Goal: Find contact information: Find contact information

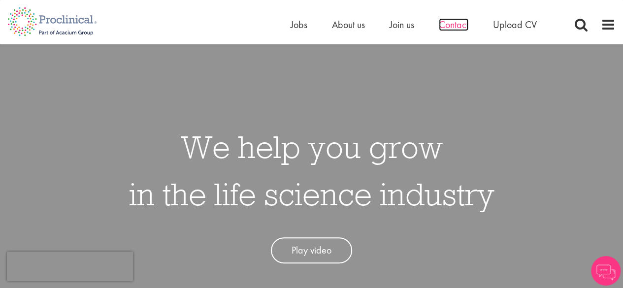
click at [452, 23] on span "Contact" at bounding box center [454, 24] width 30 height 13
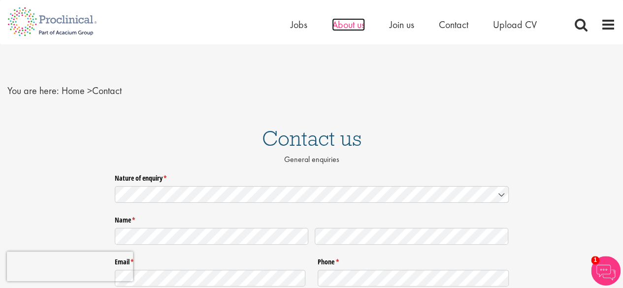
click at [348, 20] on span "About us" at bounding box center [348, 24] width 33 height 13
